Goal: Information Seeking & Learning: Learn about a topic

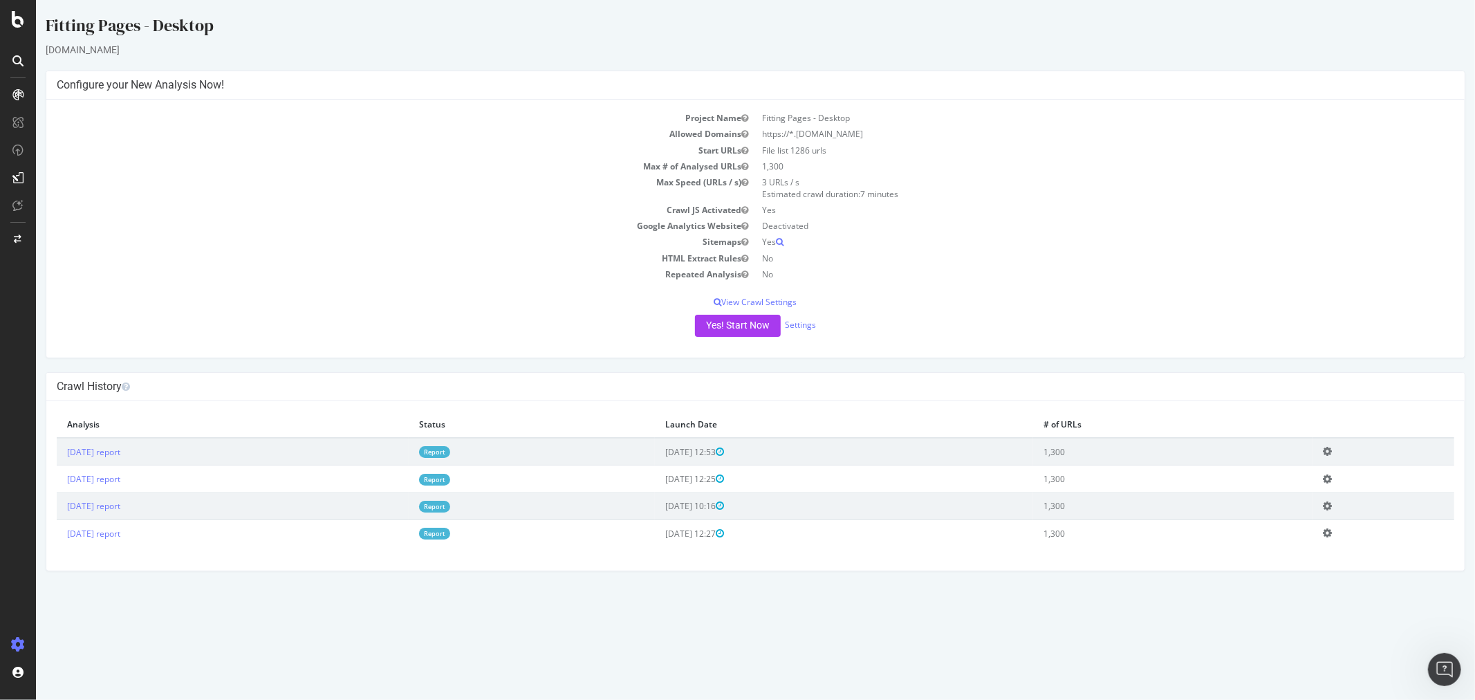
scroll to position [127, 0]
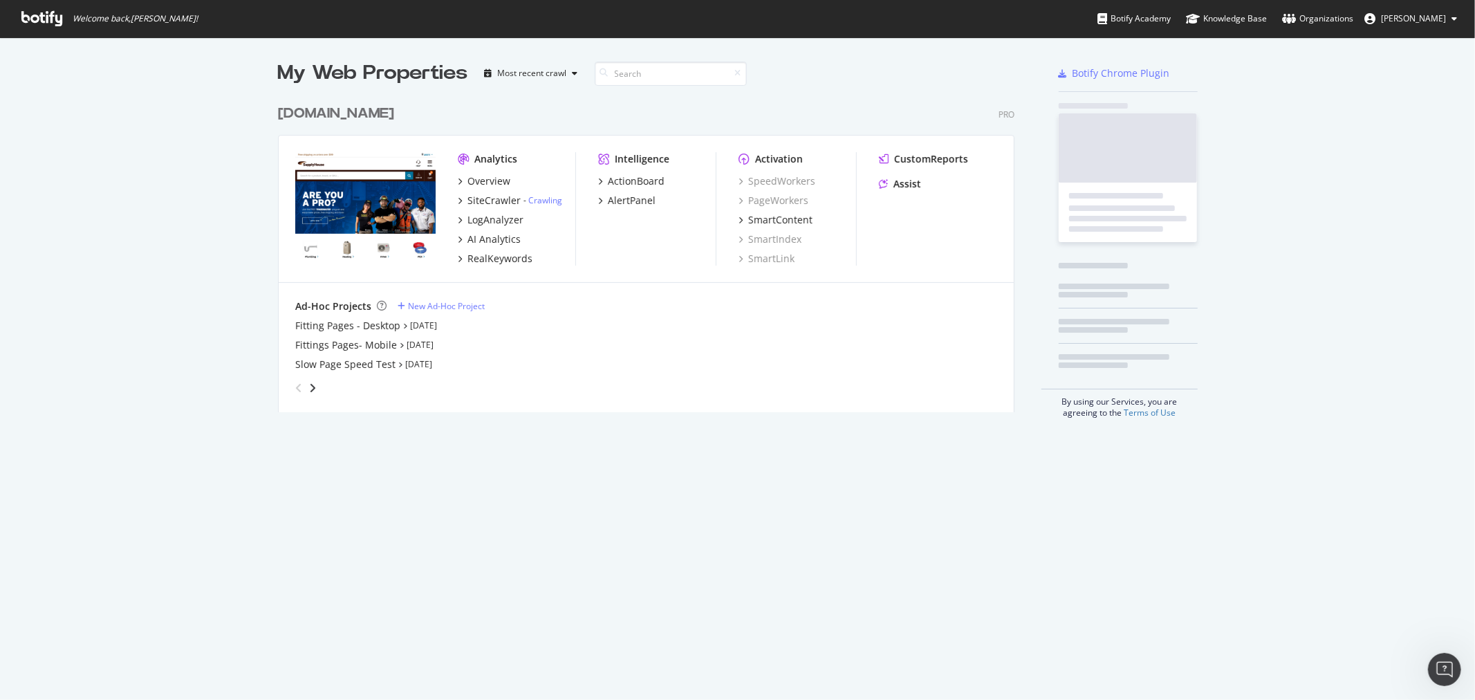
scroll to position [688, 1461]
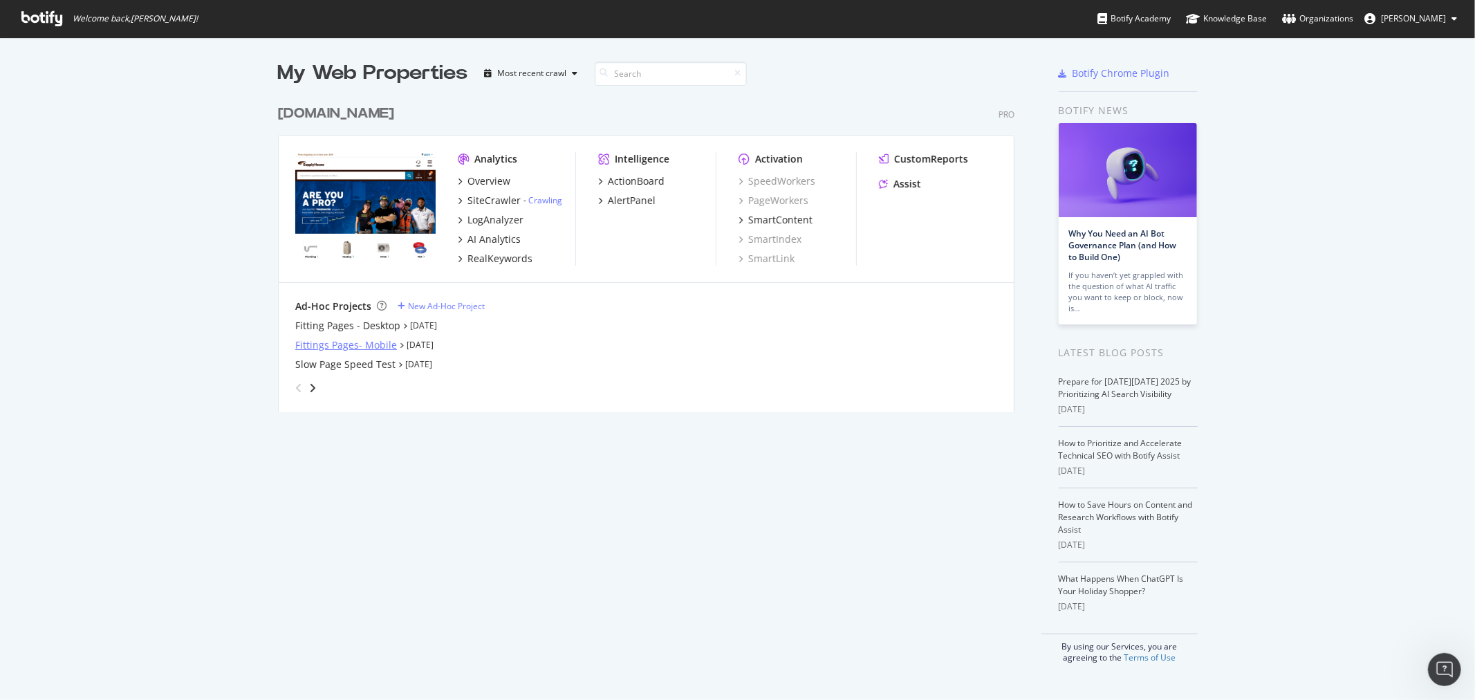
click at [336, 344] on div "Fittings Pages- Mobile" at bounding box center [346, 345] width 102 height 14
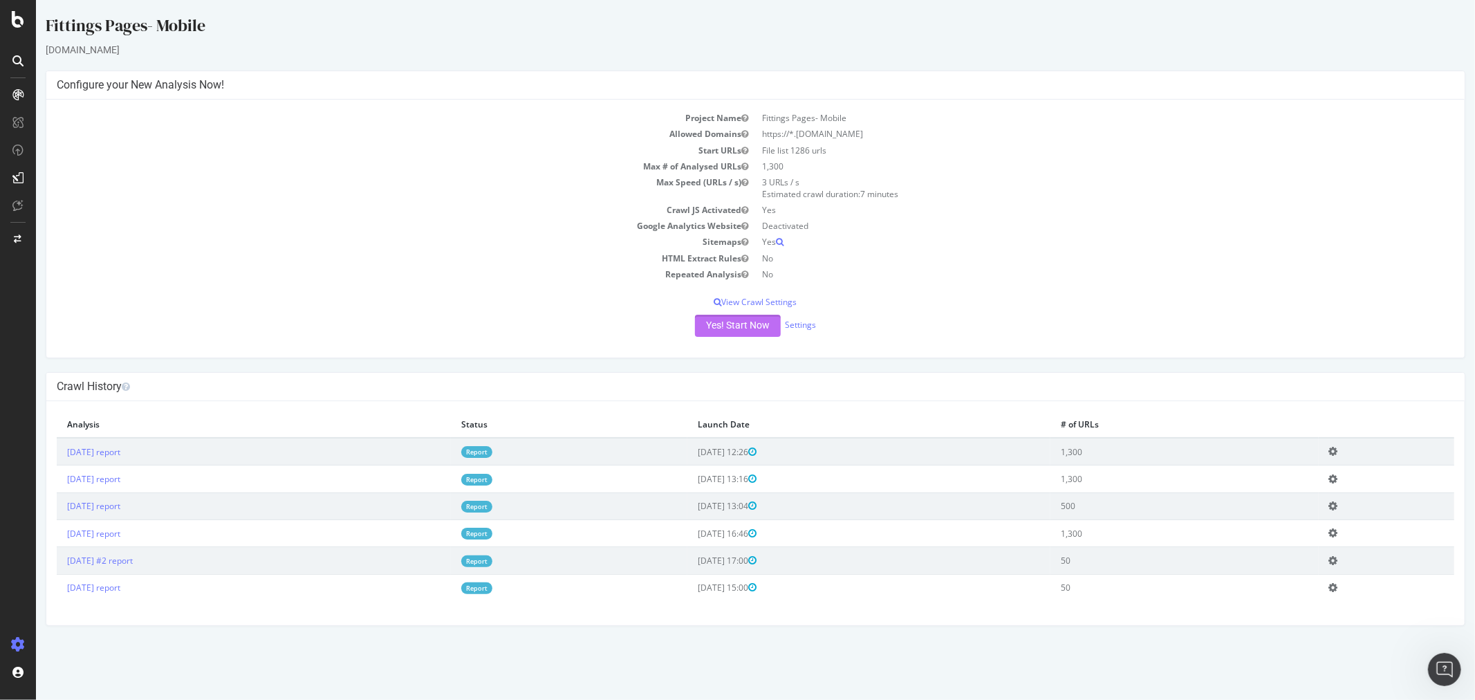
click at [696, 318] on button "Yes! Start Now" at bounding box center [737, 326] width 86 height 22
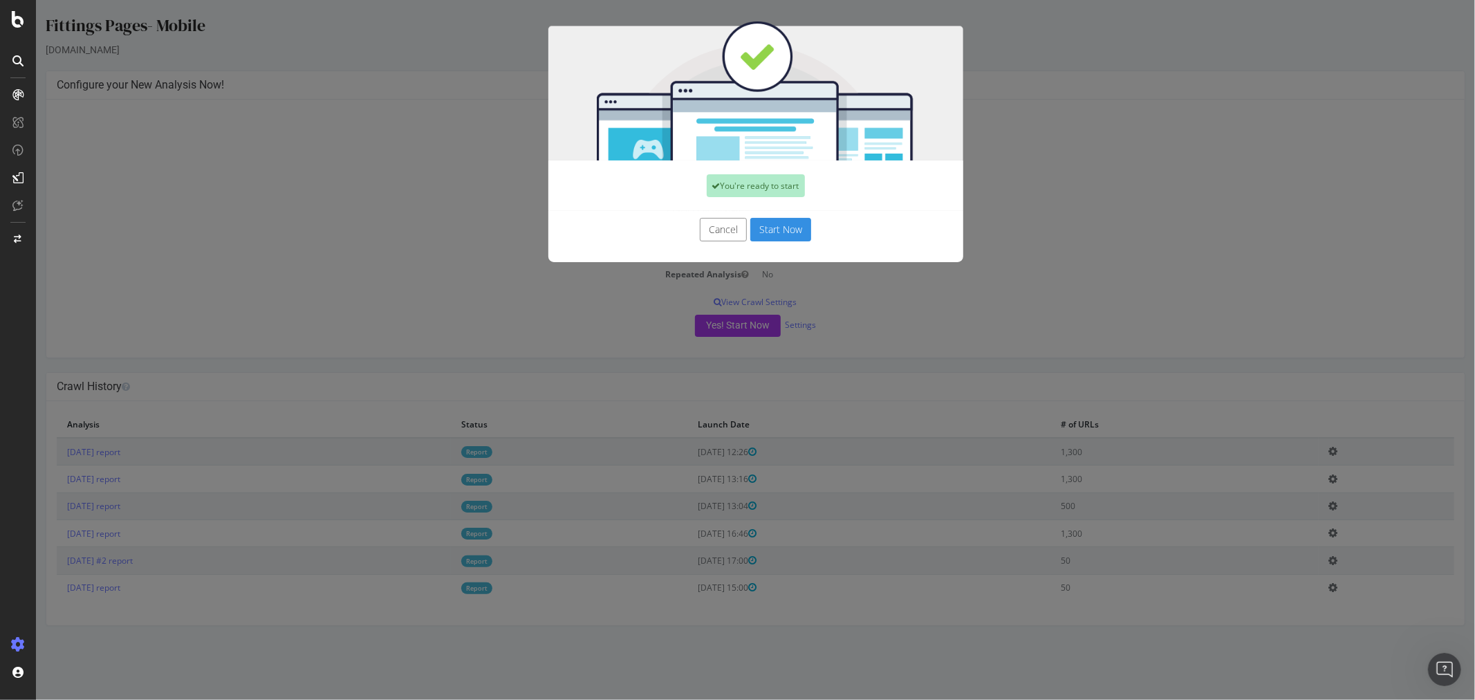
click at [790, 237] on button "Start Now" at bounding box center [779, 230] width 61 height 24
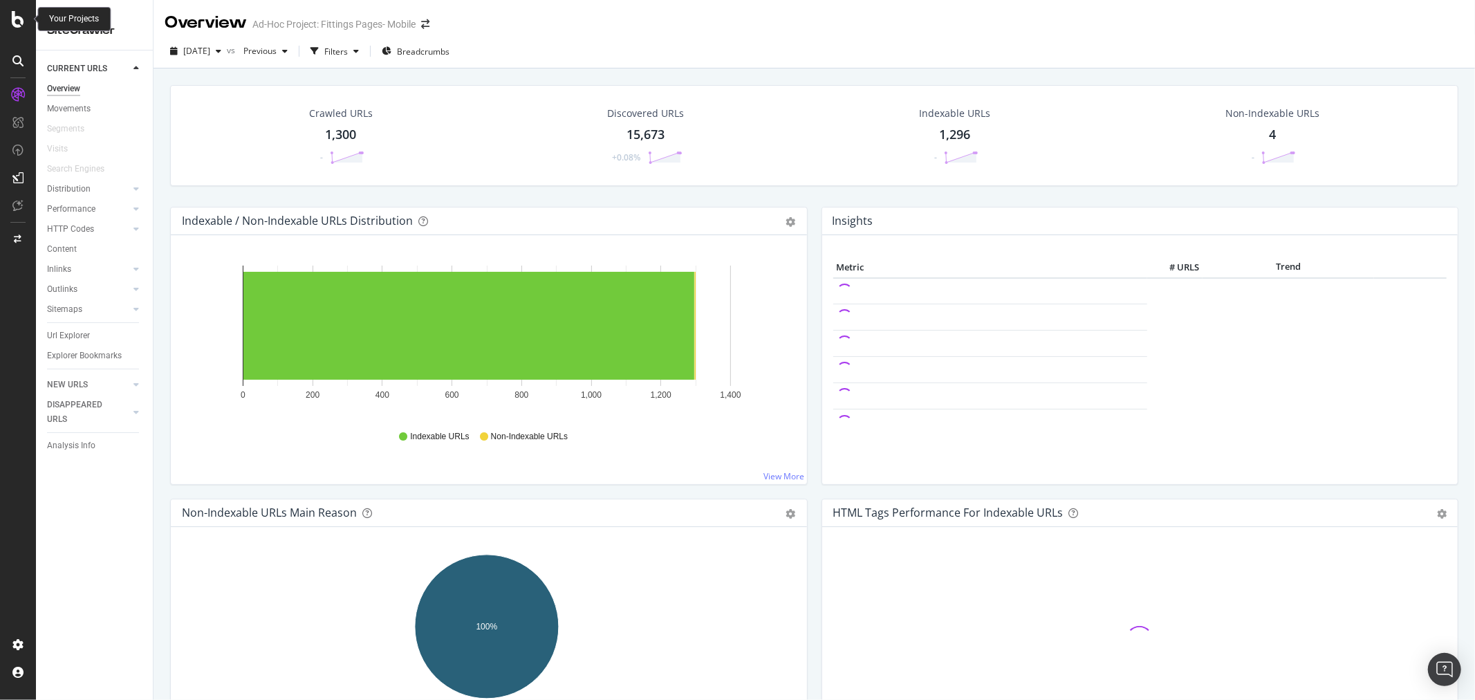
click at [23, 12] on icon at bounding box center [18, 19] width 12 height 17
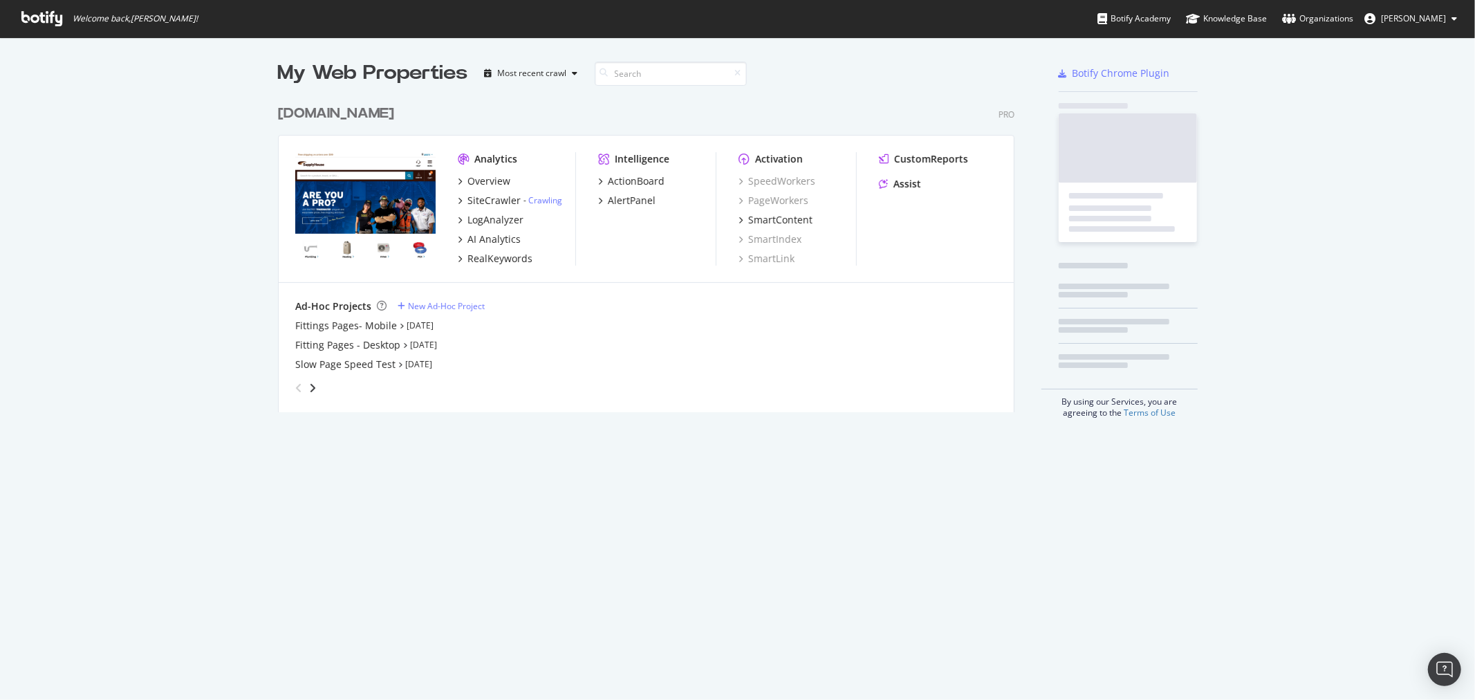
scroll to position [688, 1461]
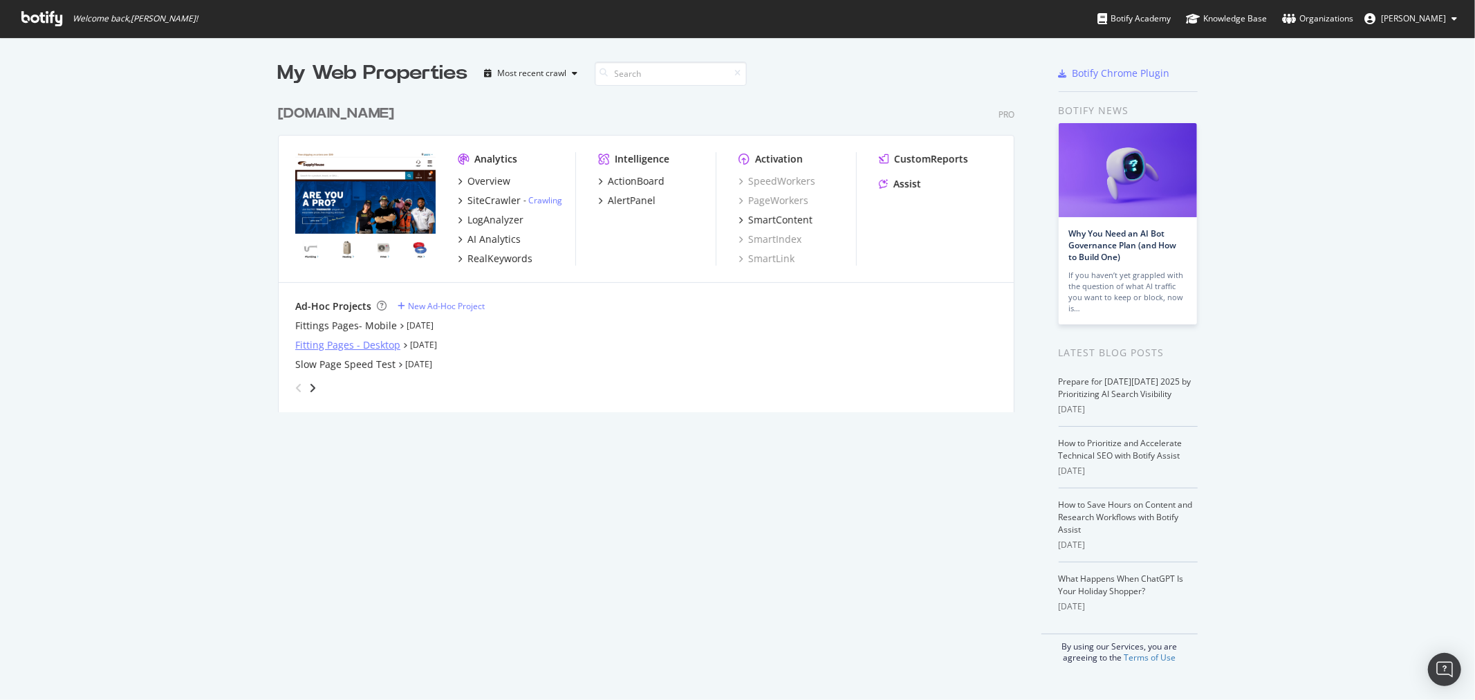
click at [376, 343] on div "Fitting Pages - Desktop" at bounding box center [347, 345] width 105 height 14
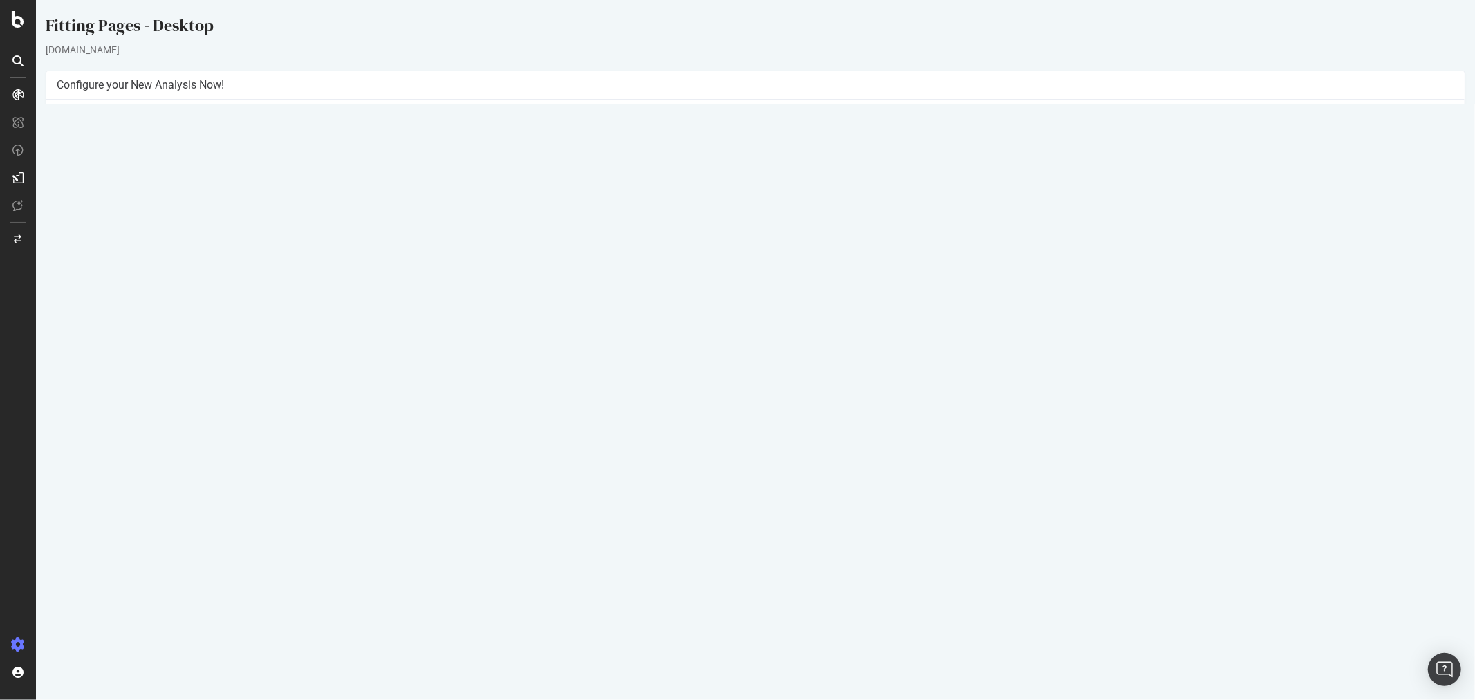
click at [776, 328] on button "Yes! Start Now" at bounding box center [737, 326] width 86 height 22
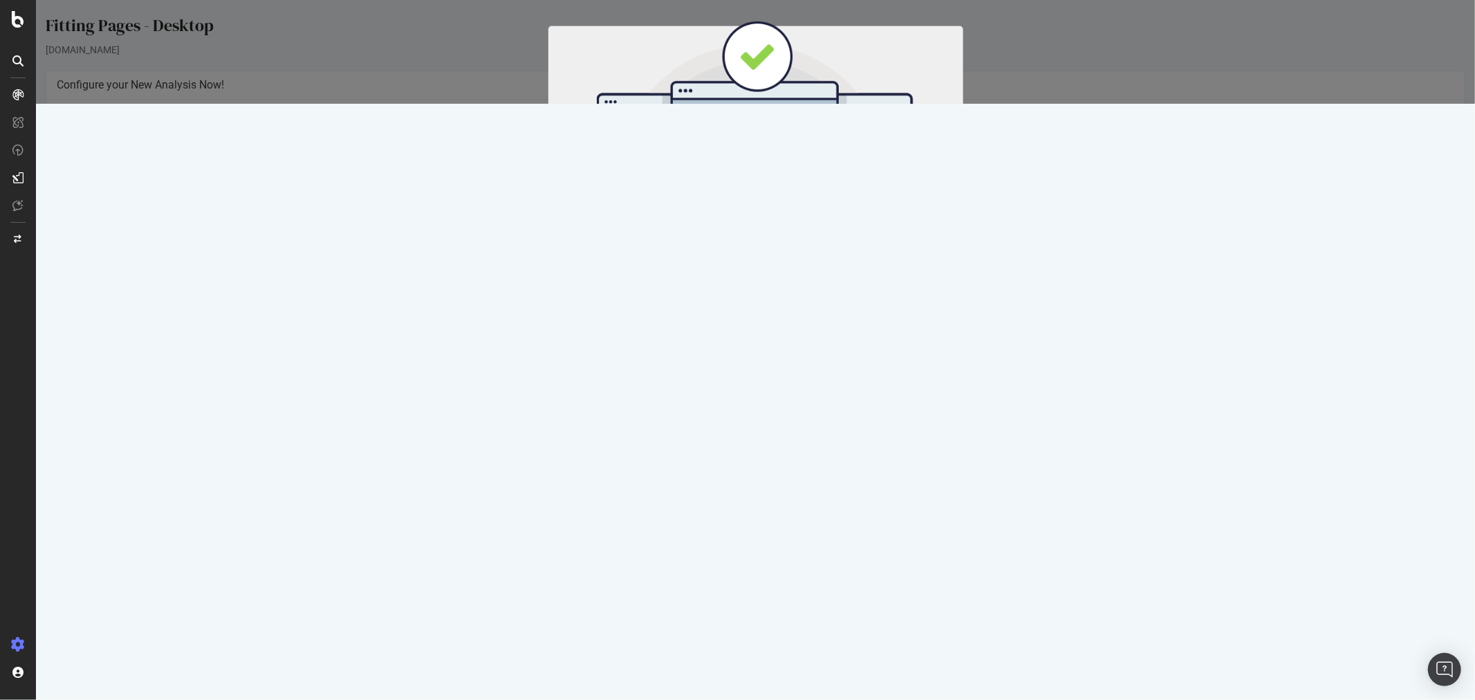
click at [788, 221] on button "Start Now" at bounding box center [779, 230] width 61 height 24
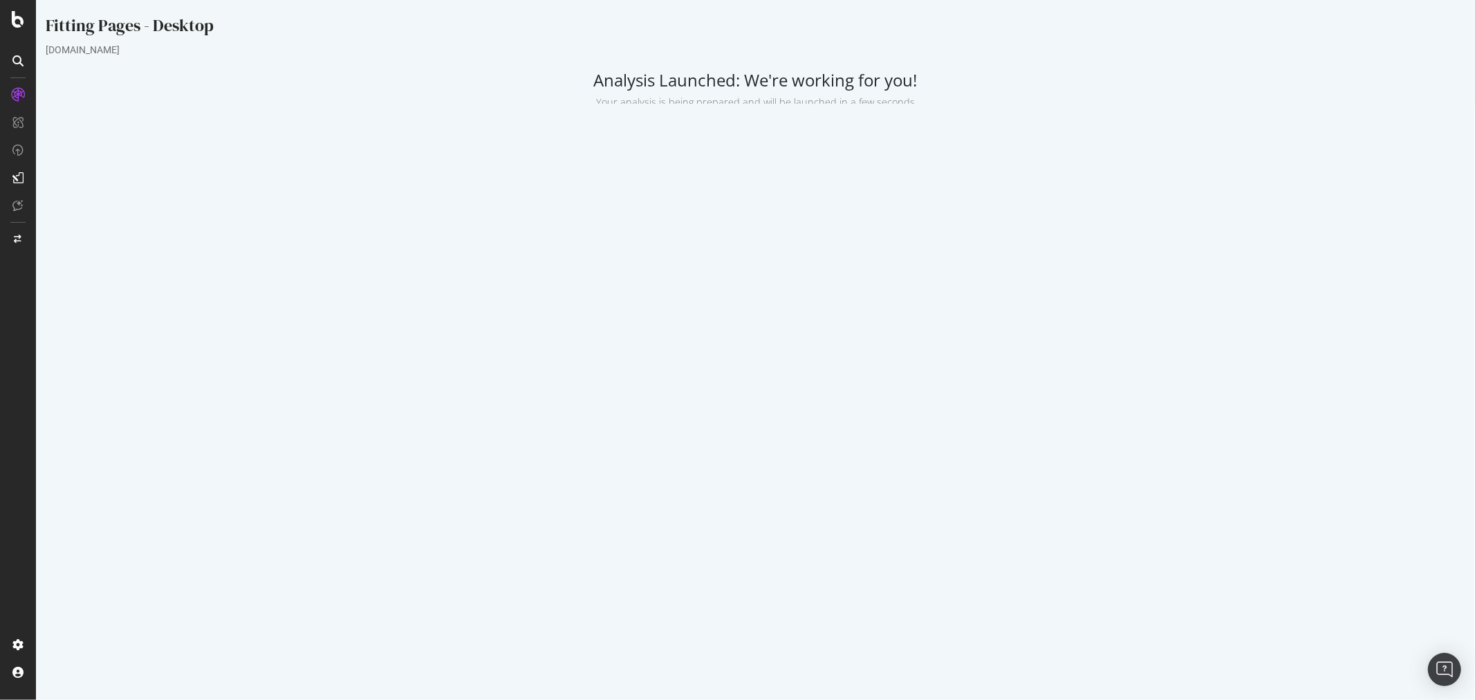
click at [128, 288] on div "Project Settings Allowed Domains https://*.supplyhouse.com Start URLs File list…" at bounding box center [754, 289] width 1433 height 236
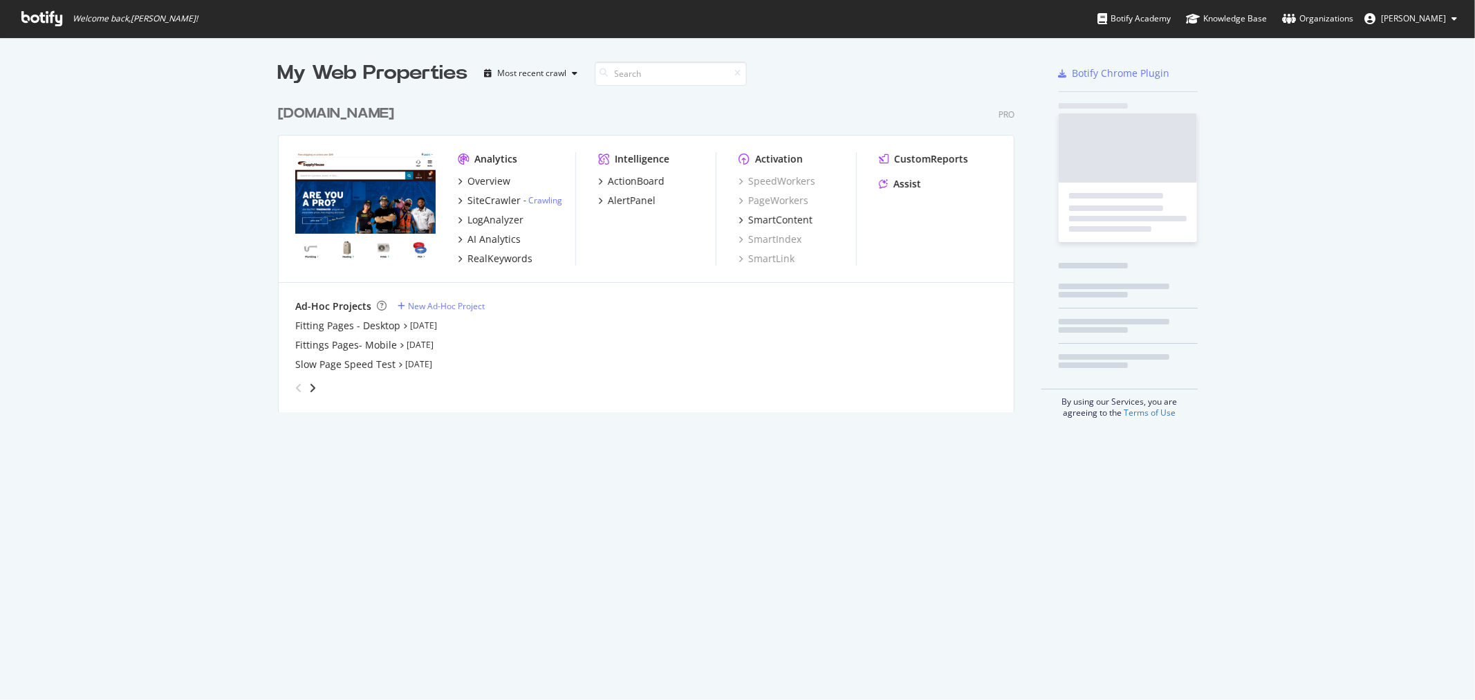
scroll to position [313, 740]
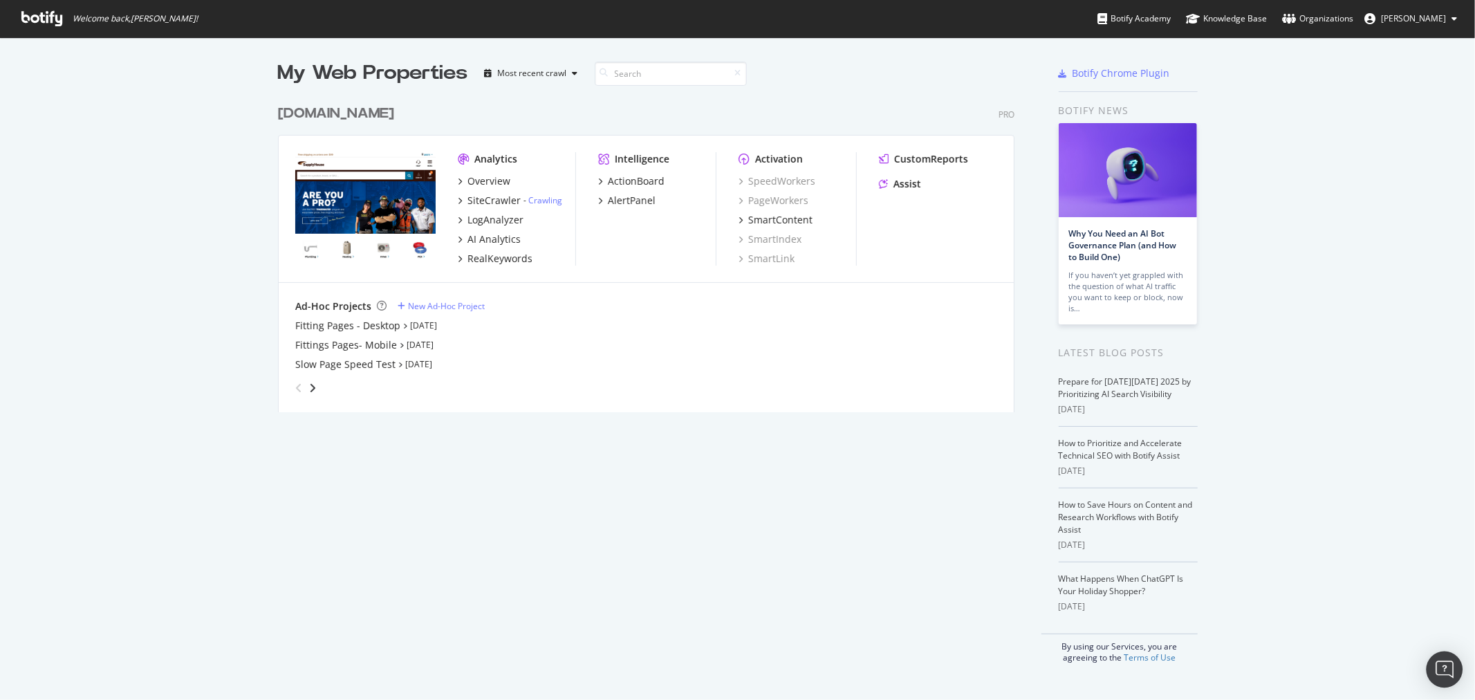
click at [1453, 674] on div "Open Intercom Messenger" at bounding box center [1444, 669] width 37 height 37
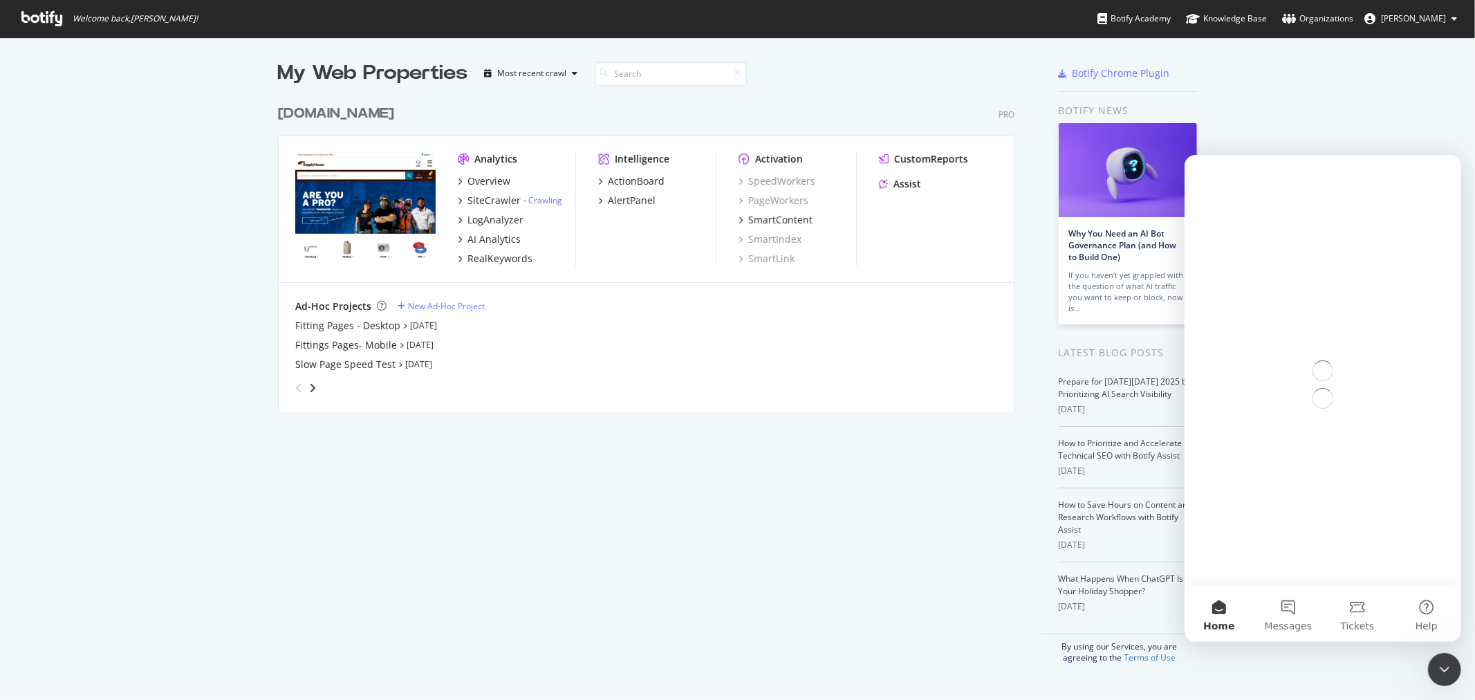
scroll to position [0, 0]
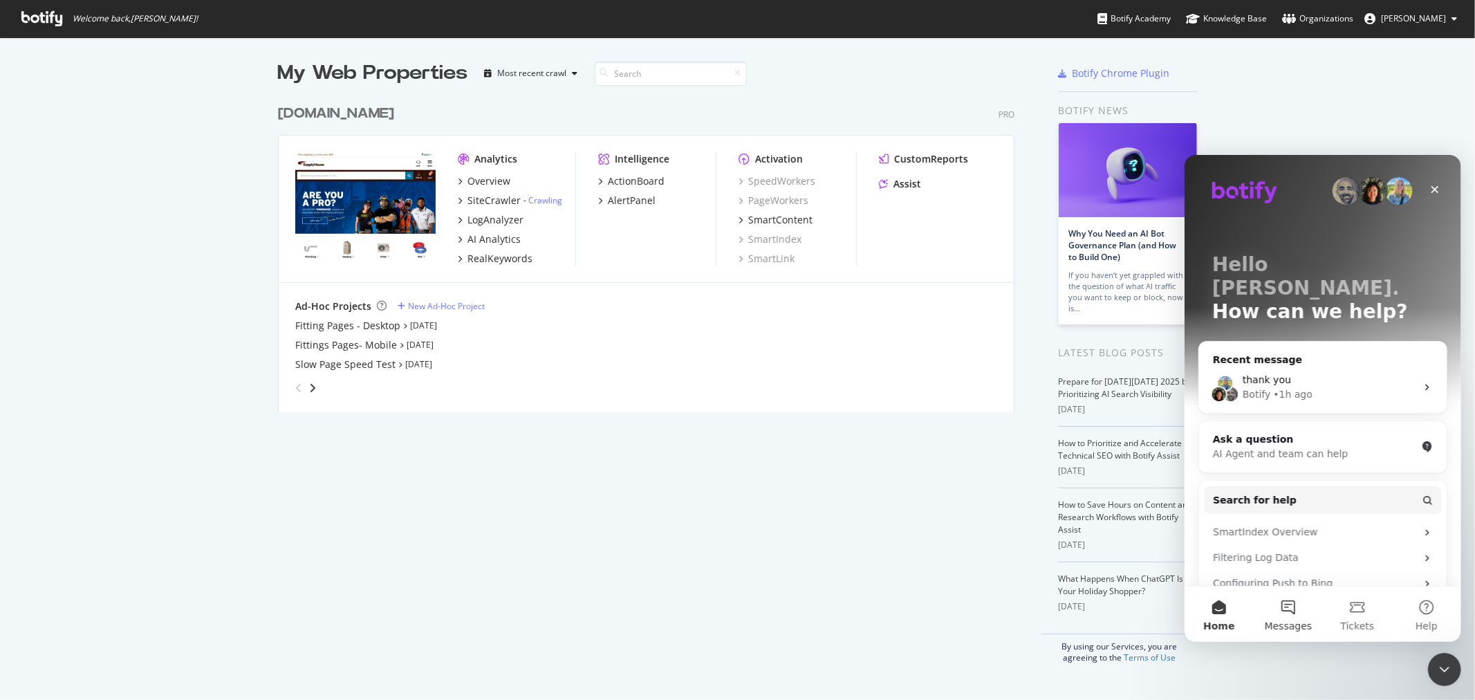
click at [1300, 622] on span "Messages" at bounding box center [1288, 625] width 48 height 10
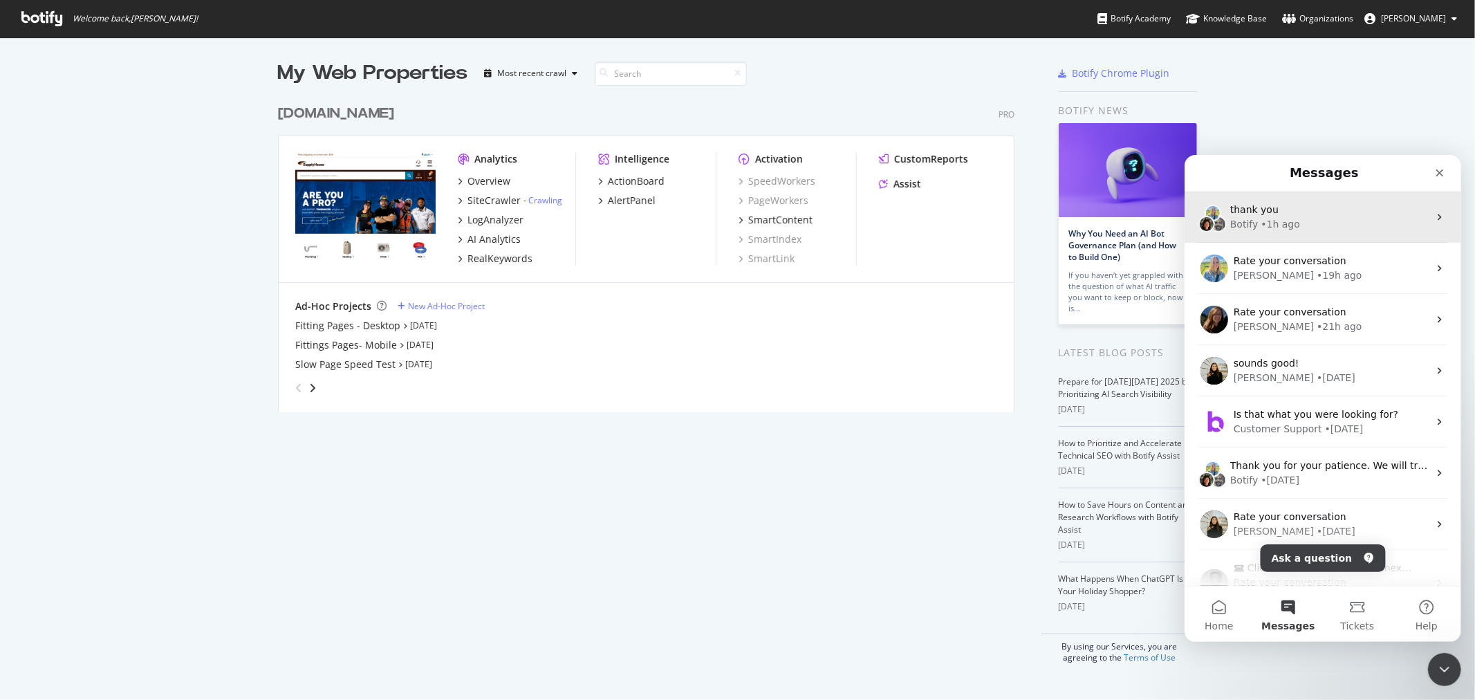
click at [1327, 227] on div "Botify • 1h ago" at bounding box center [1328, 223] width 198 height 15
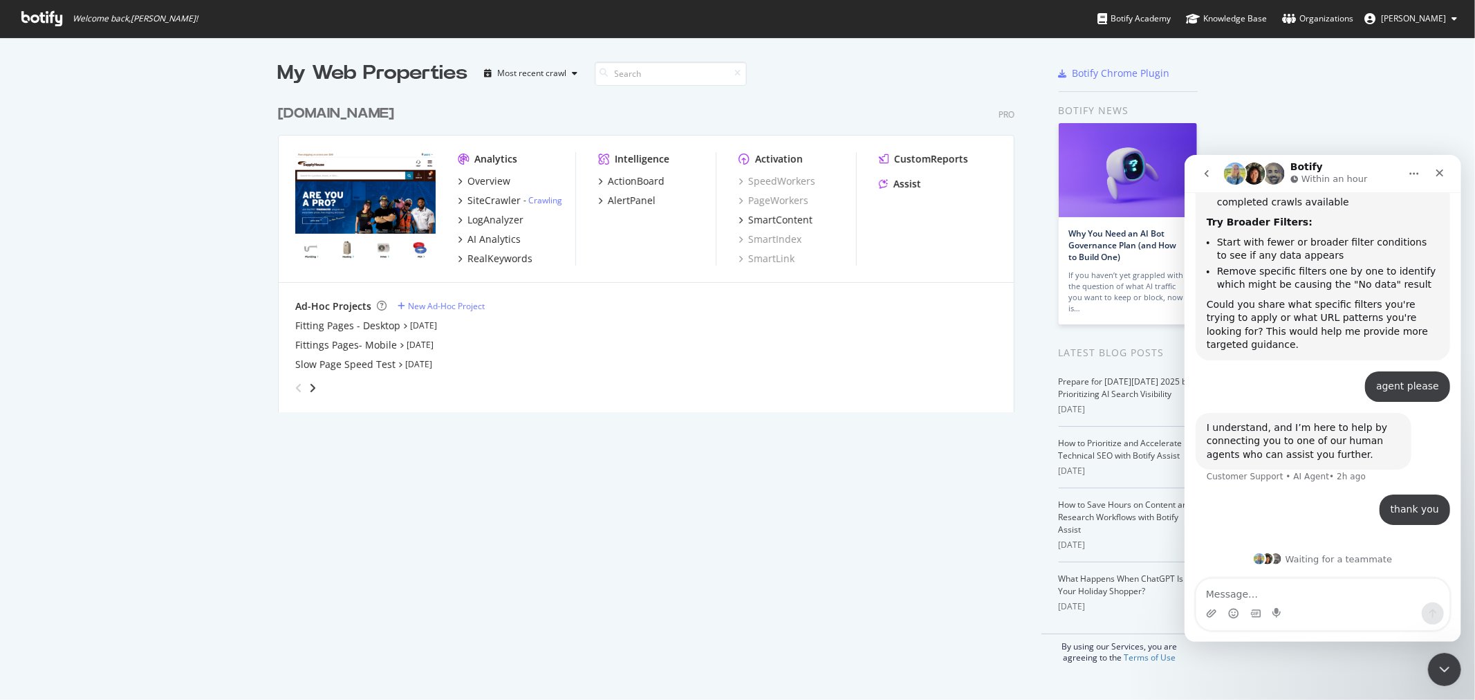
scroll to position [1433, 0]
click at [1323, 584] on textarea "Message…" at bounding box center [1321, 590] width 253 height 24
click at [92, 106] on div "My Web Properties Most recent crawl www.supplyhouse.com Pro Analytics Overview …" at bounding box center [737, 361] width 1475 height 648
click at [1442, 651] on html at bounding box center [1442, 667] width 33 height 33
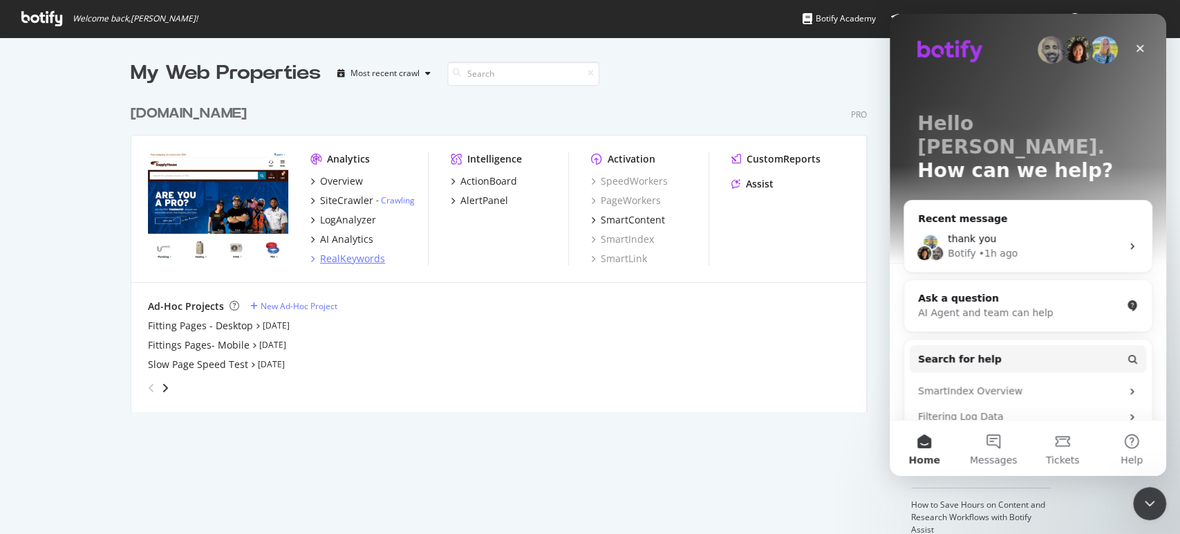
click at [349, 263] on div "RealKeywords" at bounding box center [352, 259] width 65 height 14
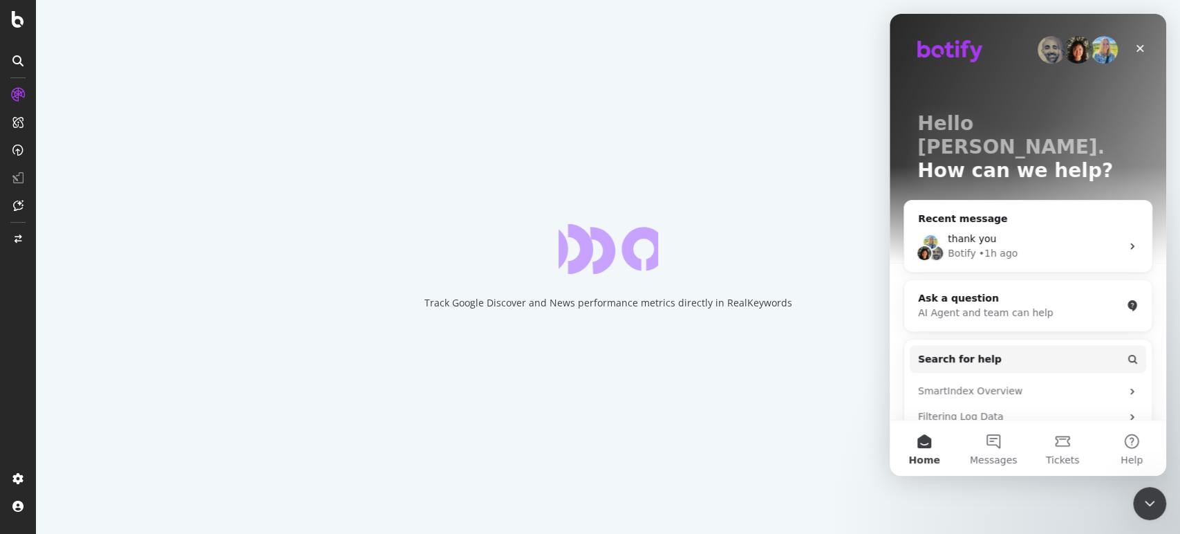
click at [1177, 503] on div "Track Google Discover and News performance metrics directly in RealKeywords" at bounding box center [608, 267] width 1144 height 534
click at [1157, 506] on div "Close Intercom Messenger" at bounding box center [1147, 501] width 33 height 33
